Goal: Information Seeking & Learning: Learn about a topic

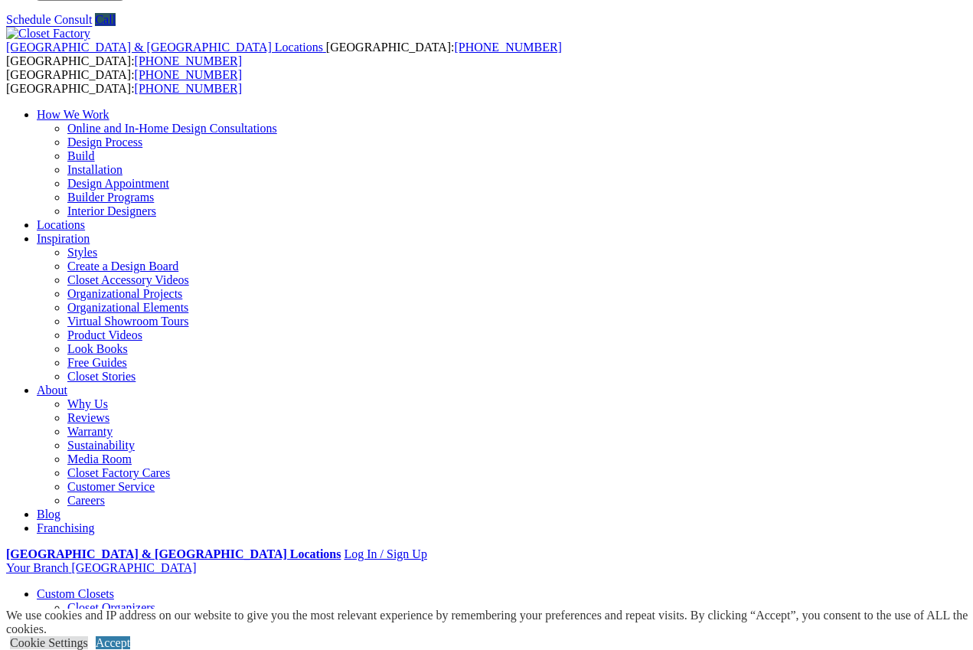
scroll to position [293, 0]
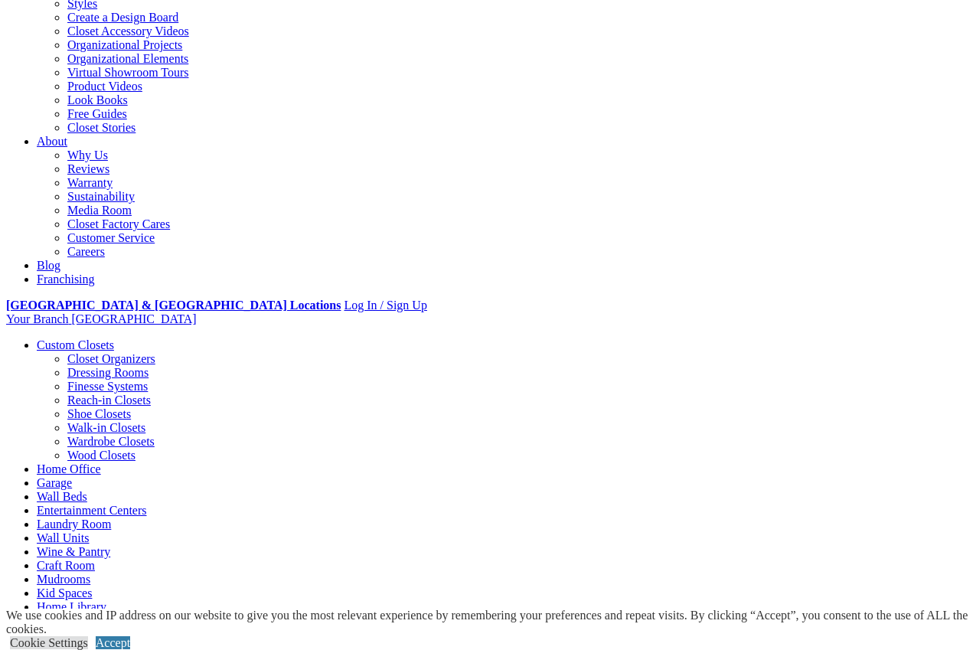
click at [89, 531] on link "Wall Units" at bounding box center [63, 537] width 52 height 13
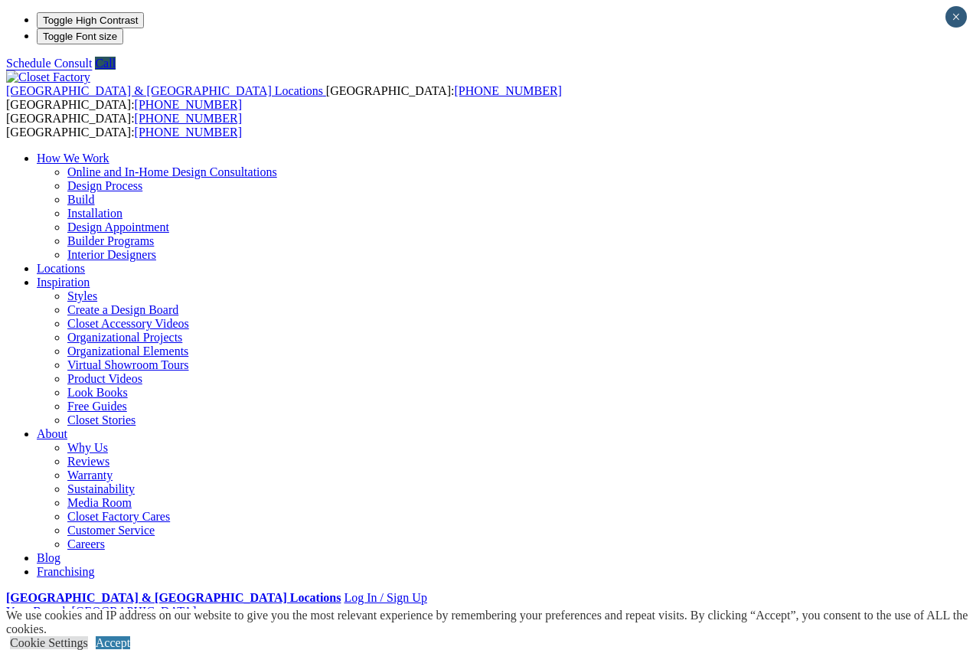
click at [81, 631] on link "Custom Closets" at bounding box center [75, 637] width 77 height 13
click at [56, 631] on link "Custom Closets" at bounding box center [75, 637] width 77 height 13
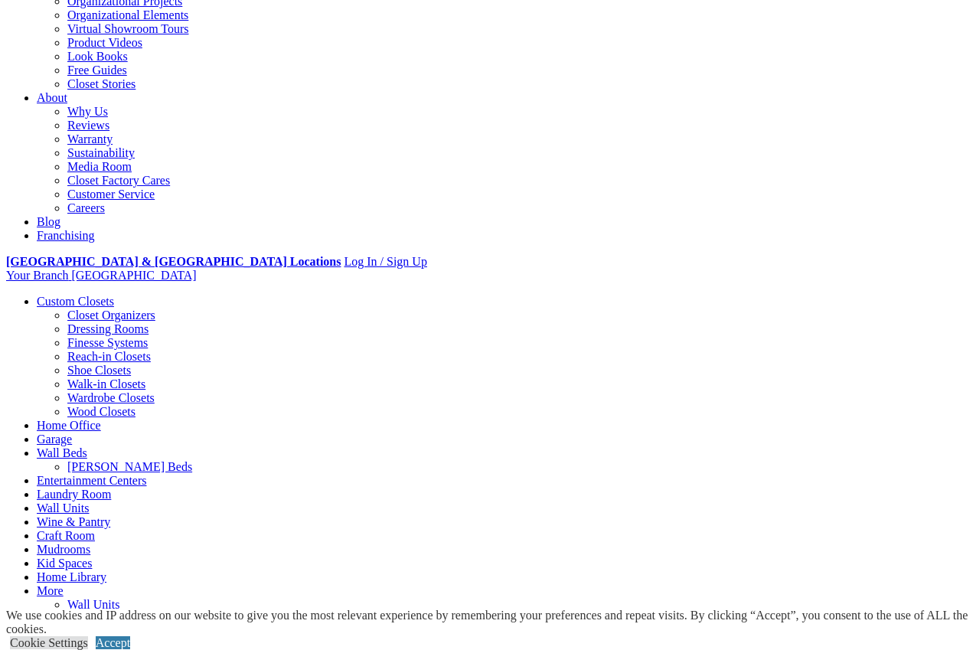
scroll to position [335, 0]
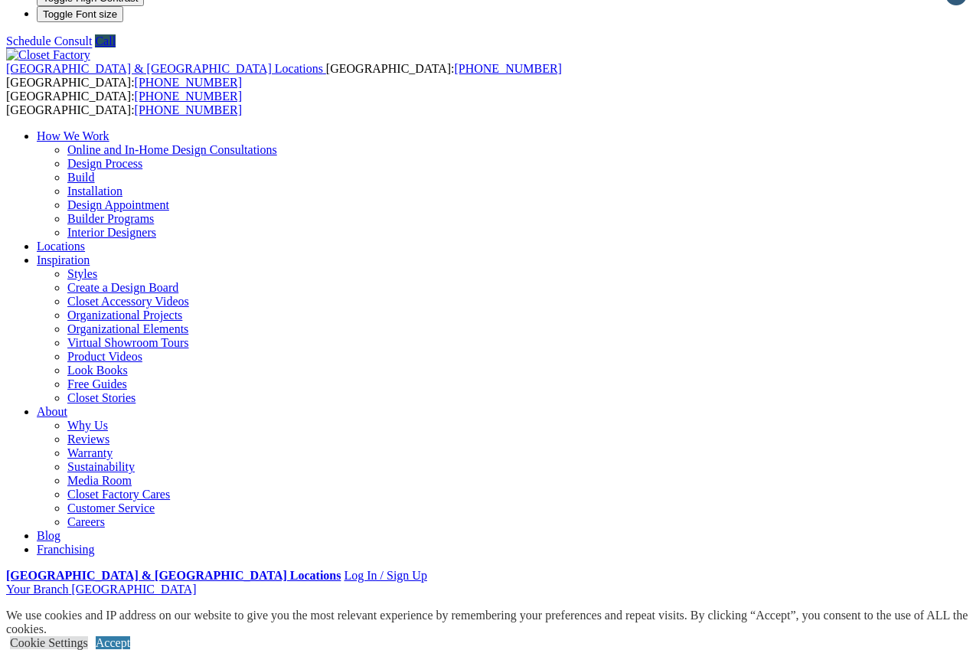
scroll to position [54, 0]
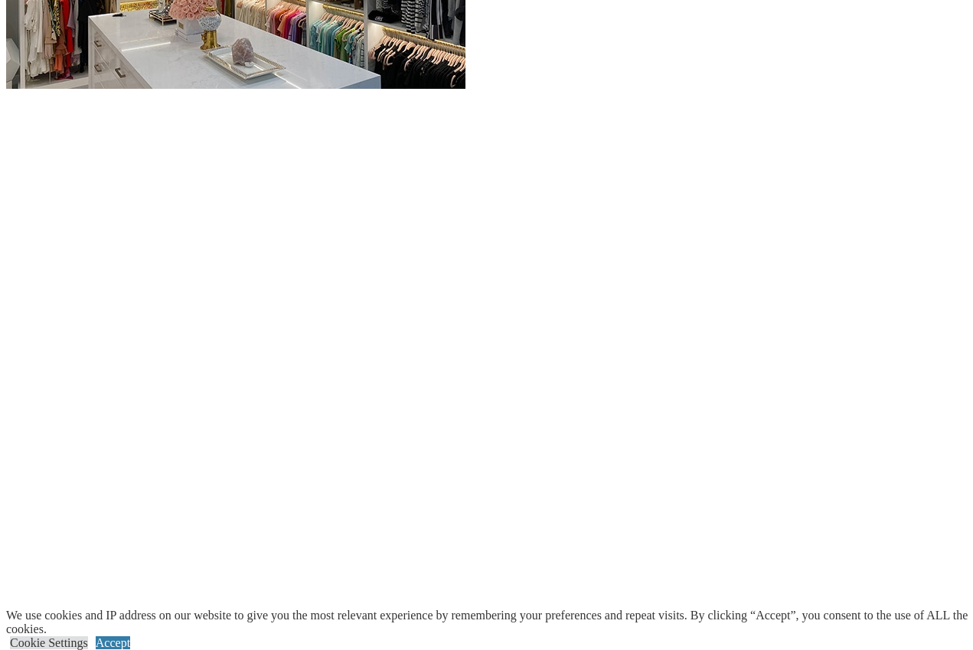
scroll to position [1748, 0]
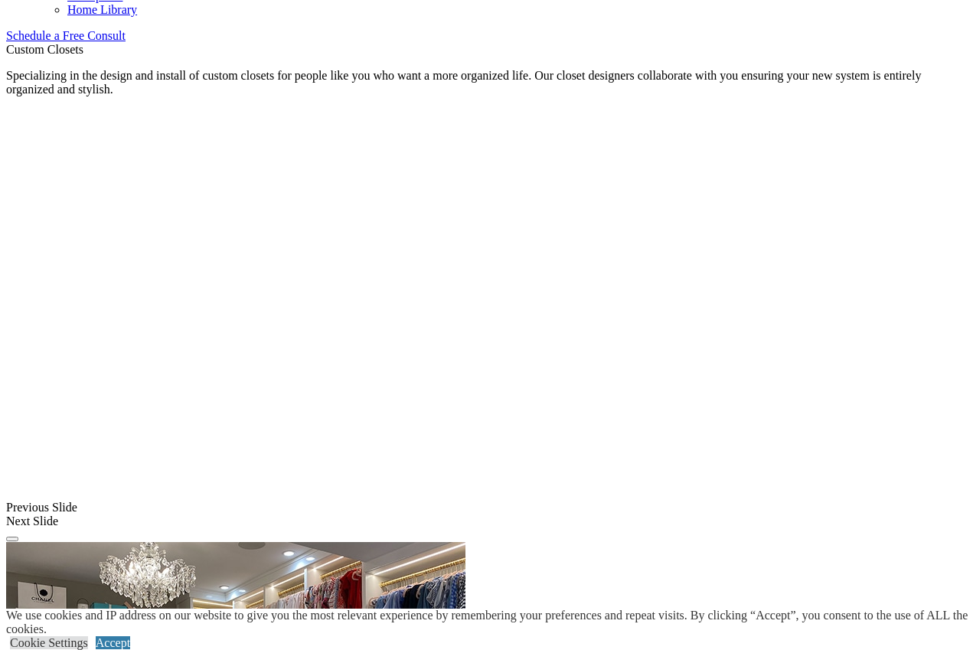
scroll to position [992, 0]
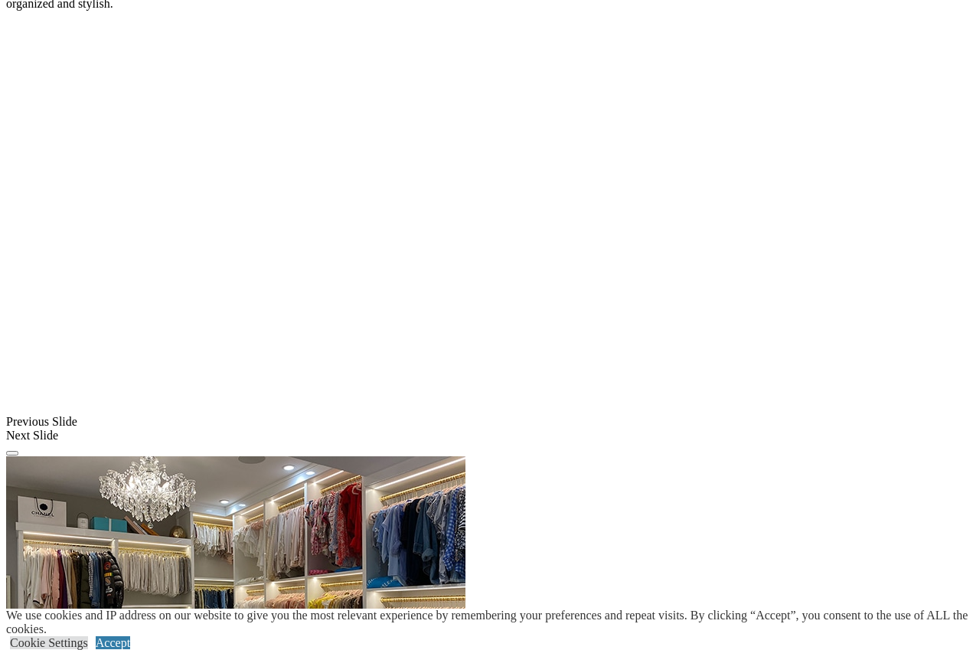
scroll to position [996, 0]
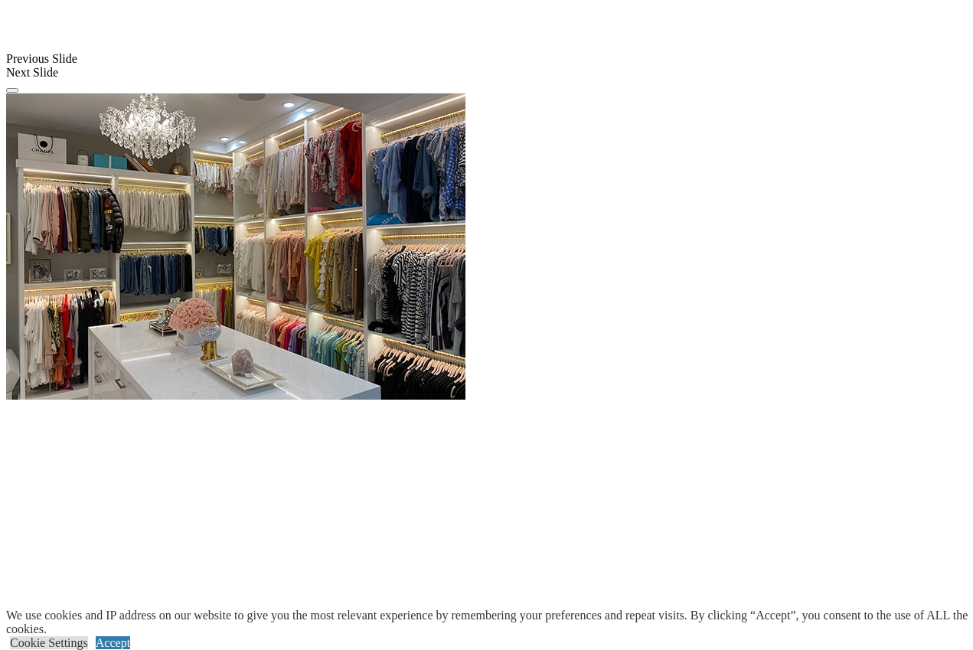
scroll to position [1450, 0]
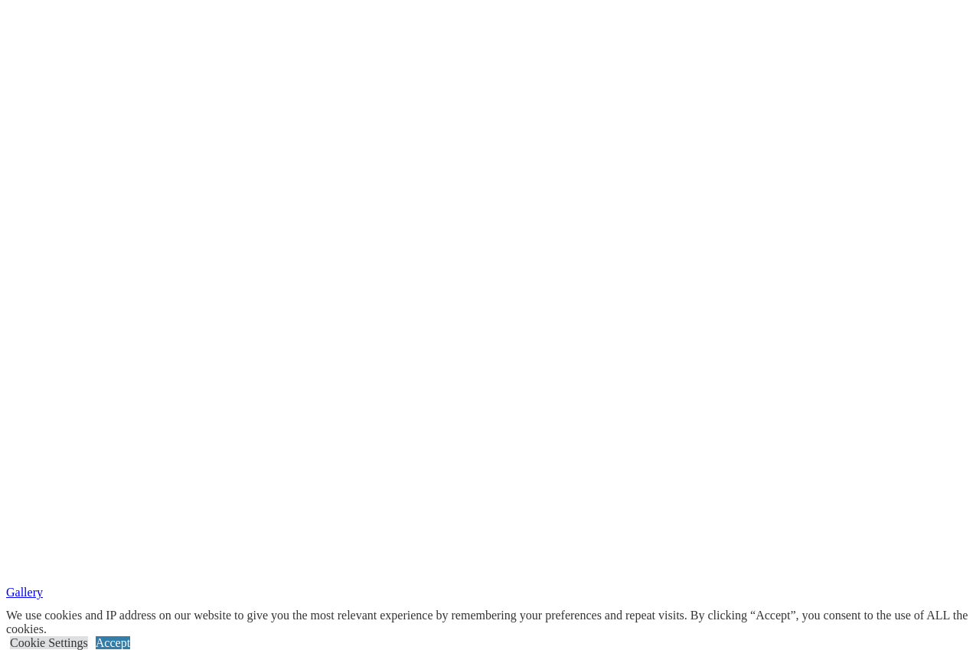
scroll to position [2224, 0]
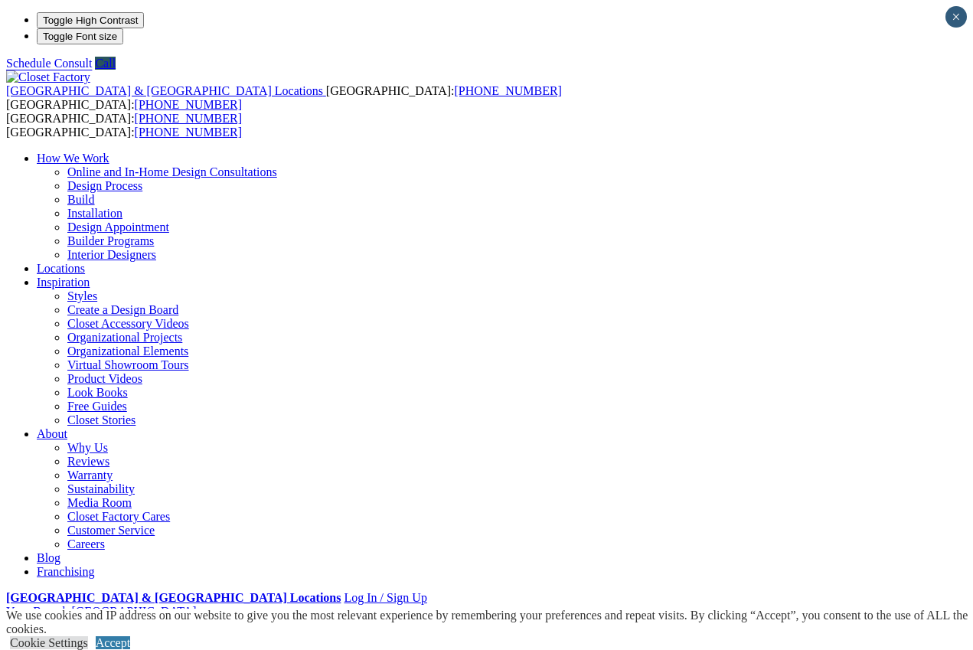
scroll to position [0, 0]
